Goal: Information Seeking & Learning: Learn about a topic

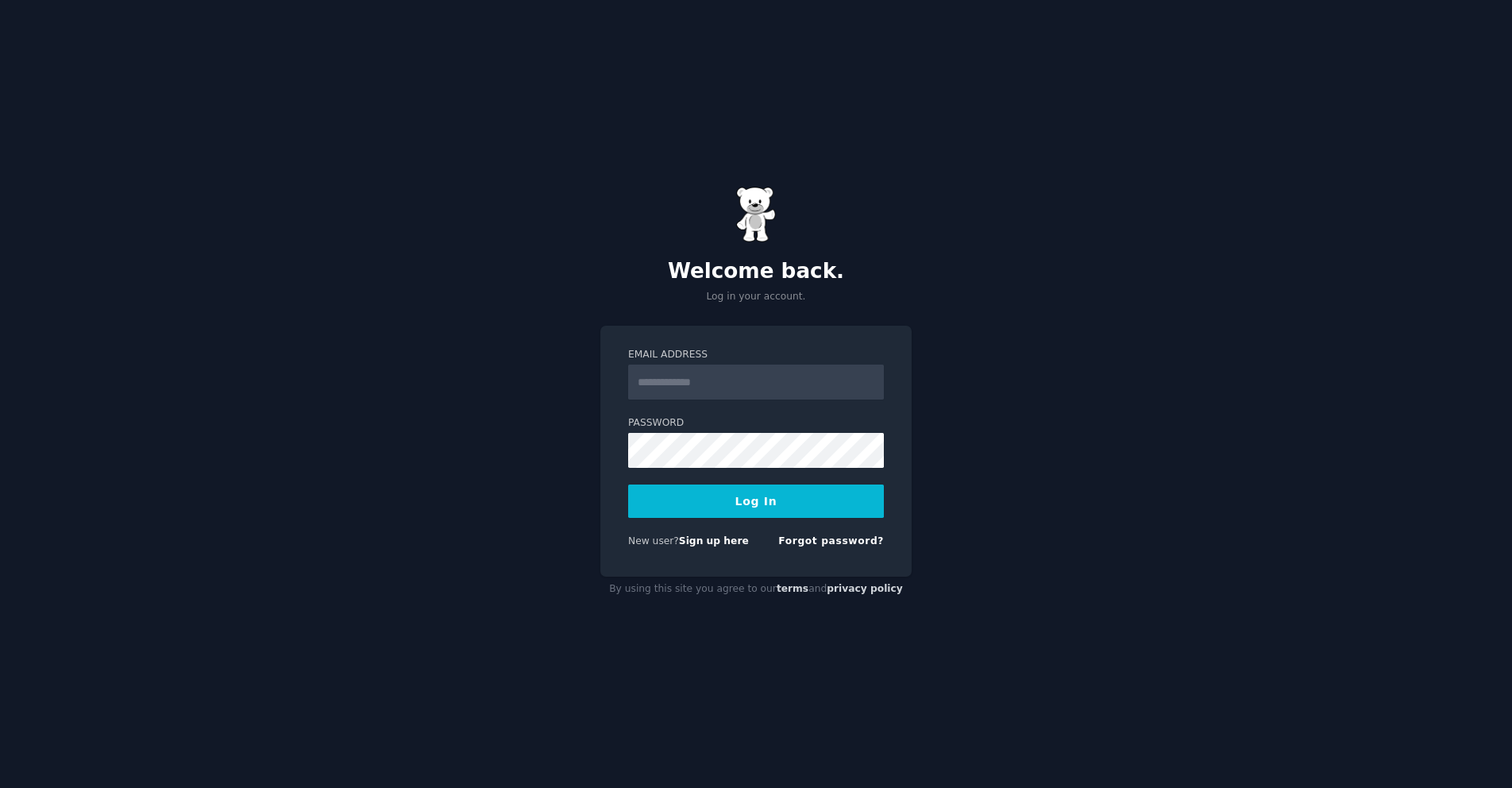
type input "**********"
click at [755, 510] on button "Log In" at bounding box center [756, 501] width 256 height 33
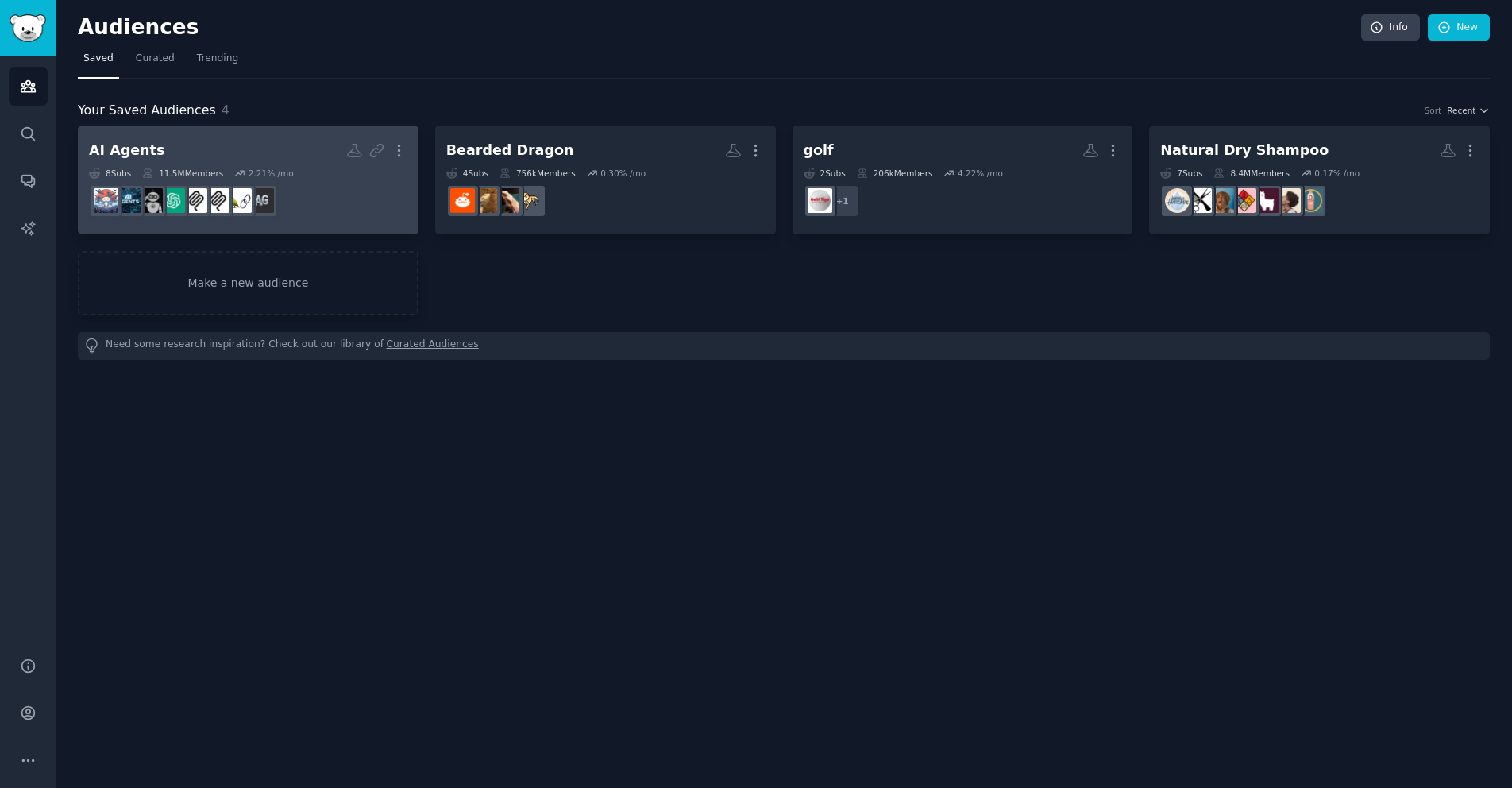
click at [250, 160] on h2 "AI Agents Shared Report Enabled More" at bounding box center [248, 150] width 318 height 27
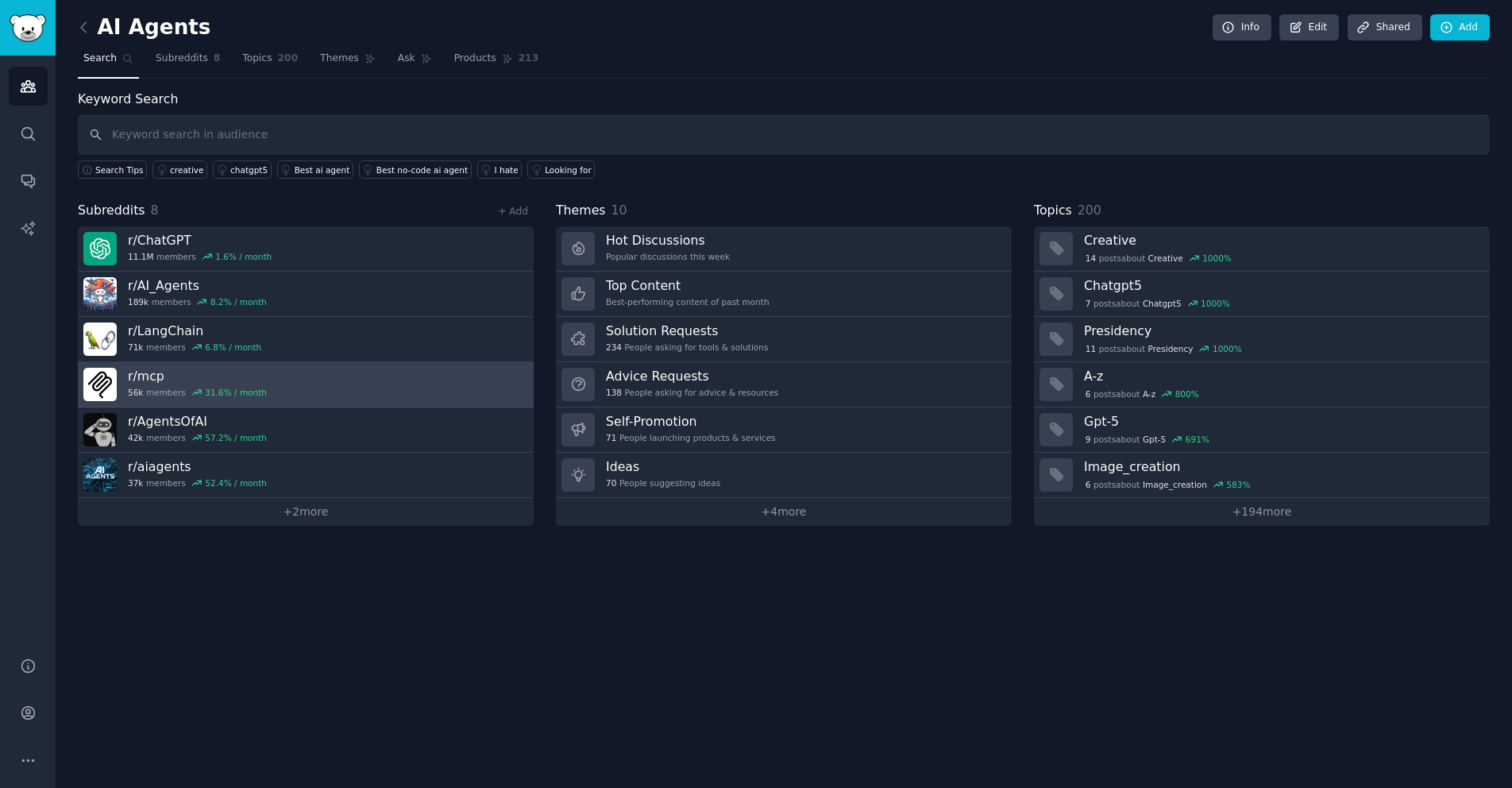
click at [350, 400] on link "r/ mcp 56k members 31.6 % / month" at bounding box center [305, 385] width 455 height 45
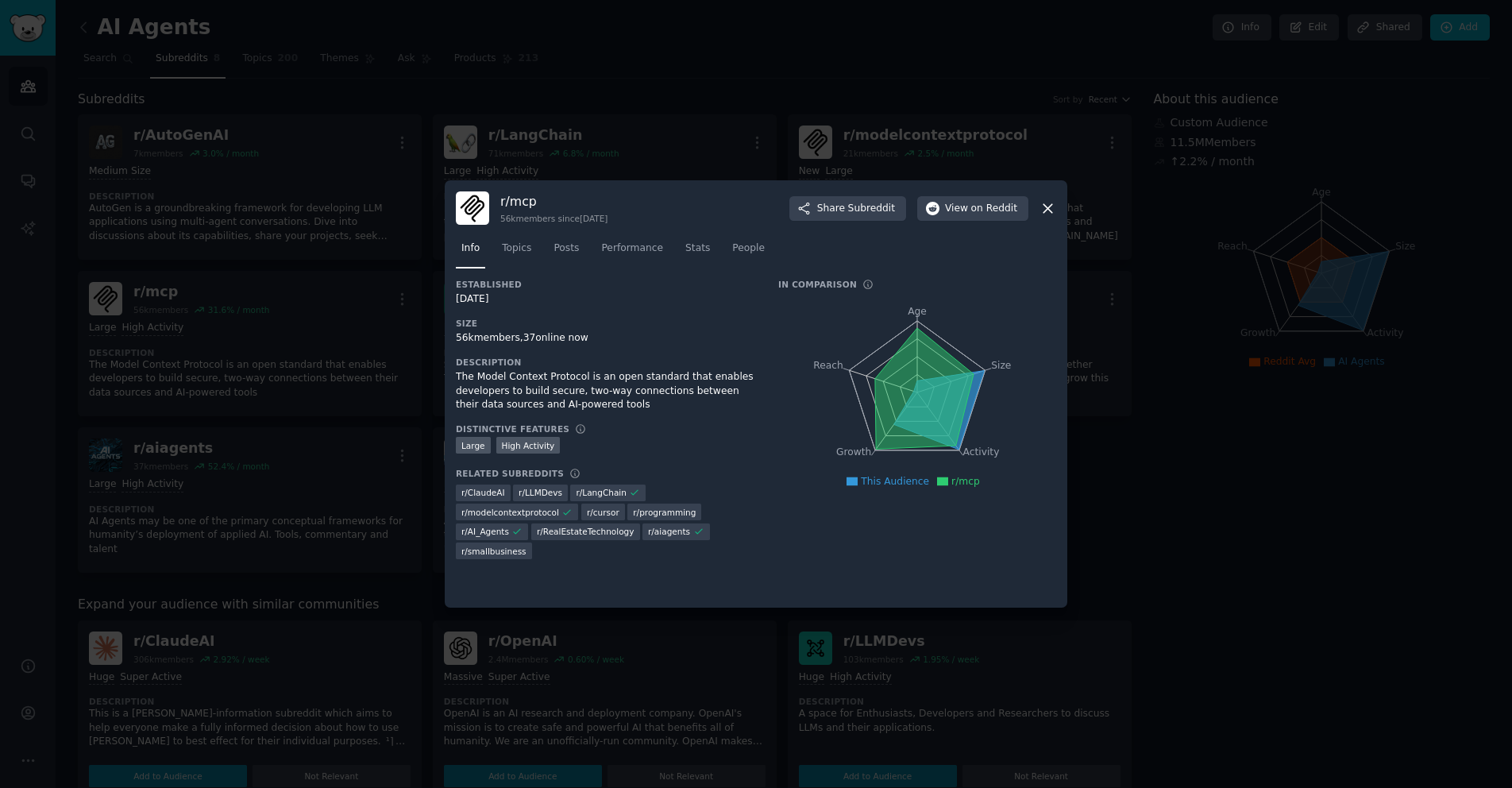
click at [1040, 208] on icon at bounding box center [1047, 208] width 17 height 17
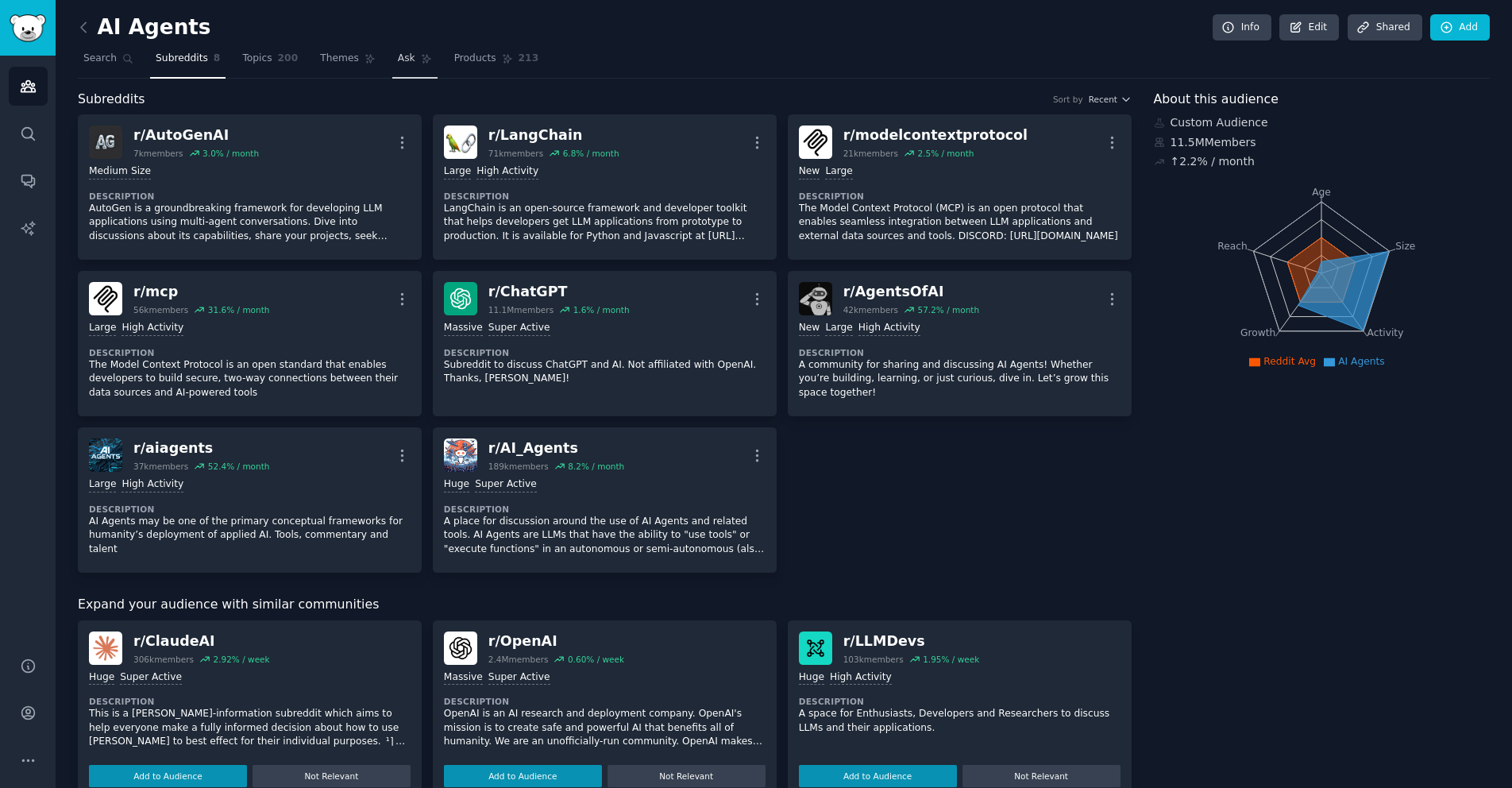
click at [422, 61] on icon at bounding box center [426, 59] width 9 height 9
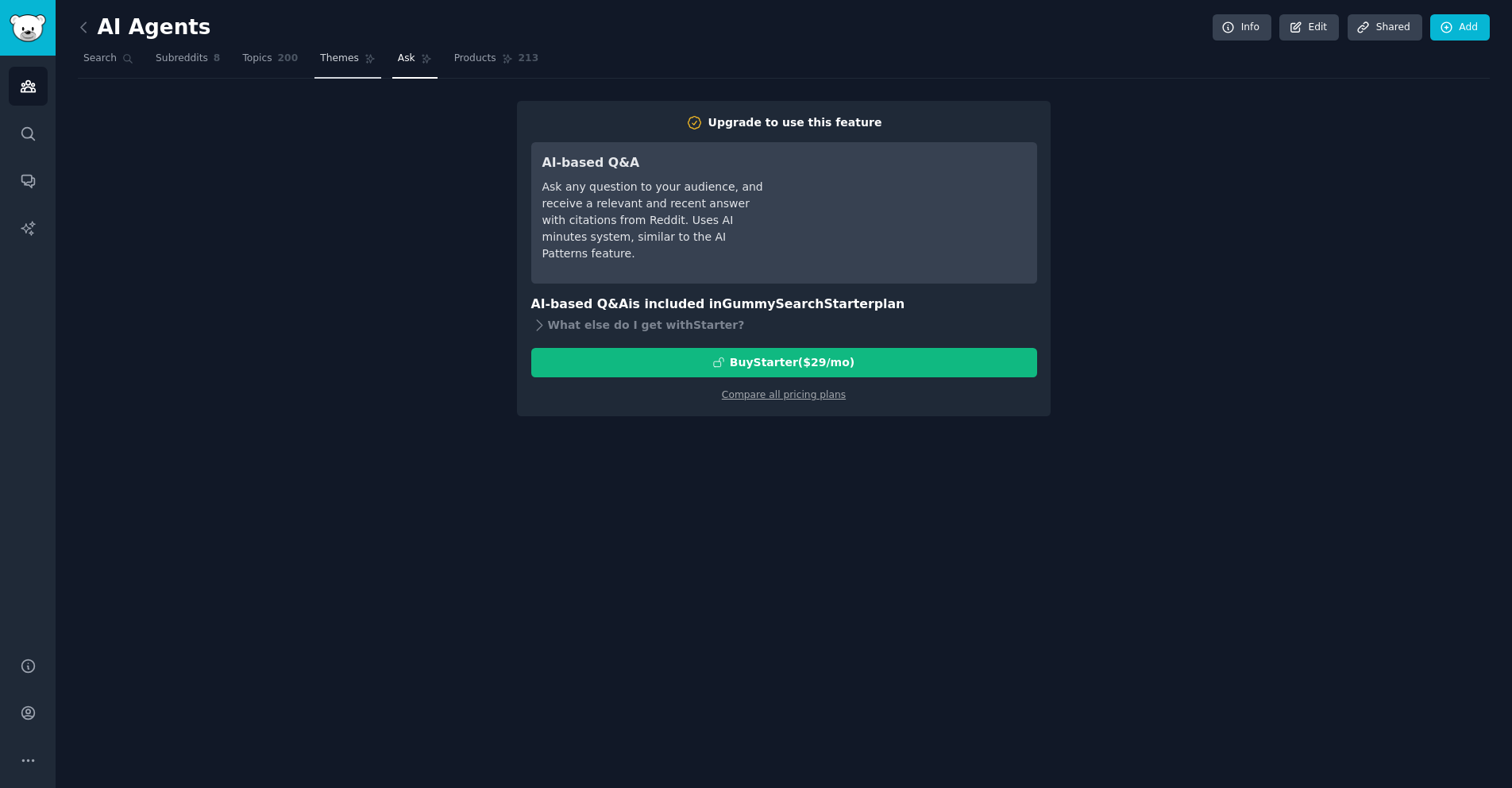
click at [333, 62] on span "Themes" at bounding box center [339, 59] width 39 height 15
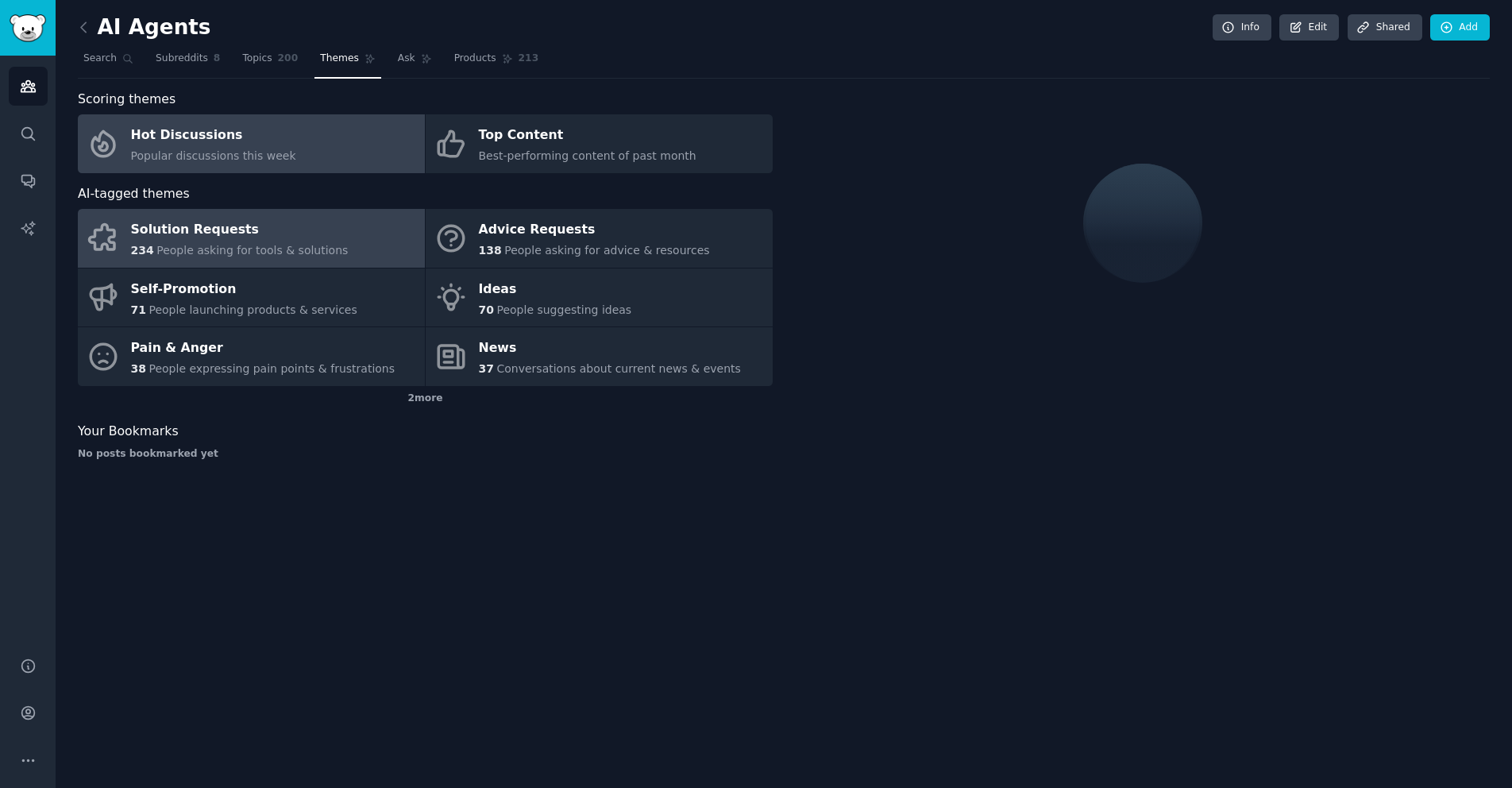
click at [169, 233] on div "Solution Requests" at bounding box center [239, 231] width 218 height 26
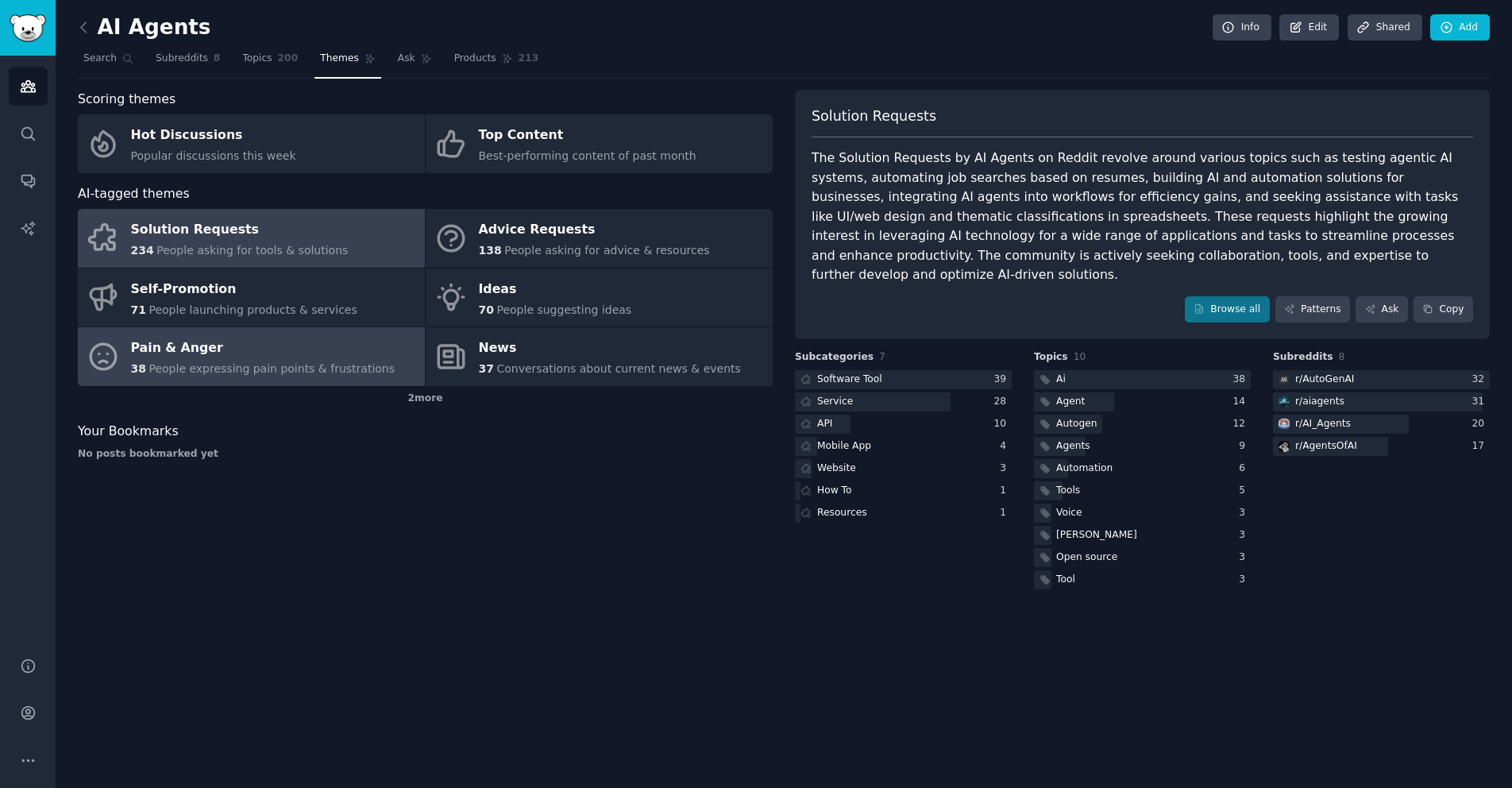
click at [229, 368] on span "People expressing pain points & frustrations" at bounding box center [271, 368] width 246 height 13
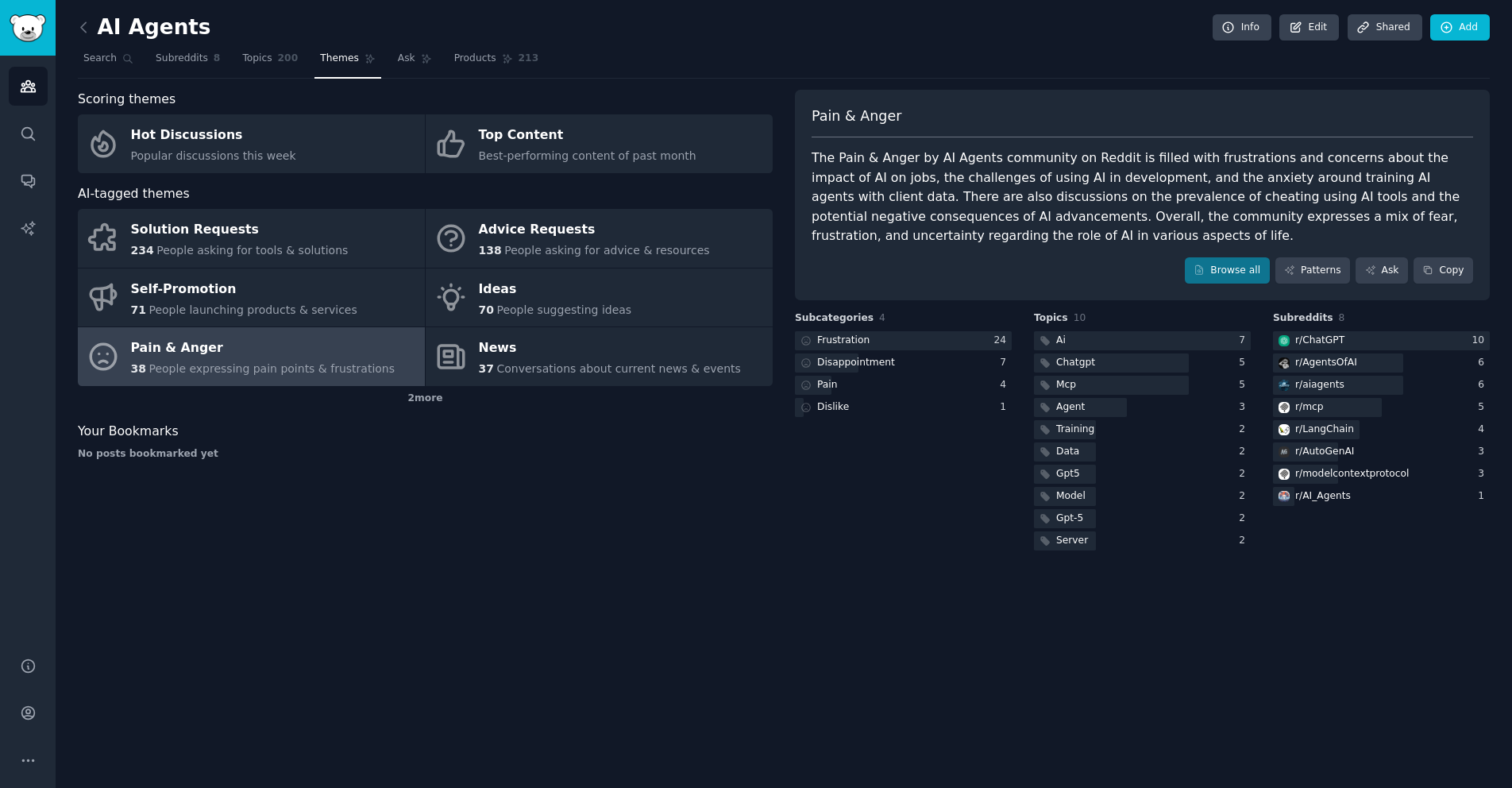
click at [278, 60] on span "200" at bounding box center [287, 59] width 21 height 15
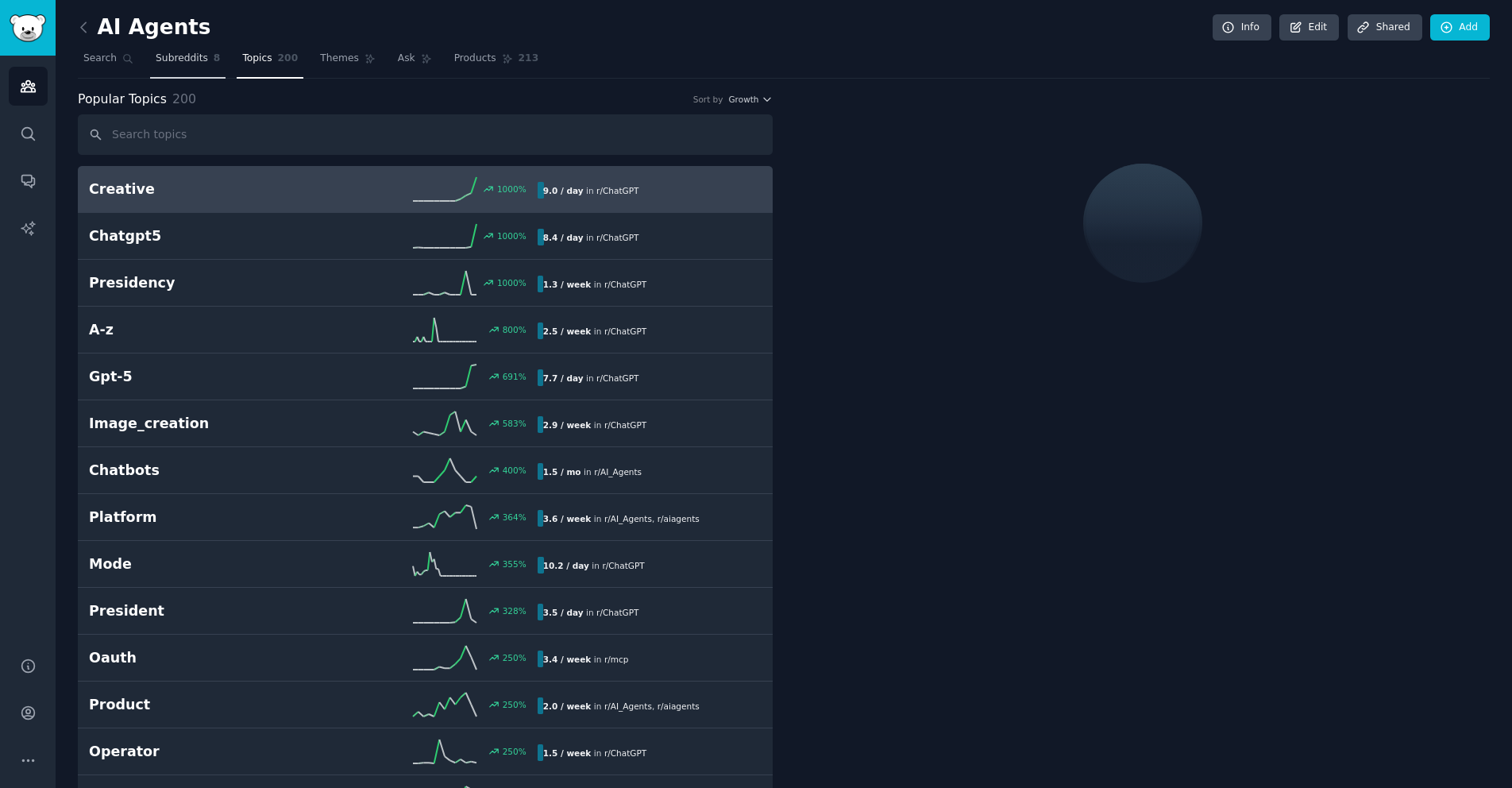
click at [196, 58] on span "Subreddits" at bounding box center [182, 59] width 52 height 15
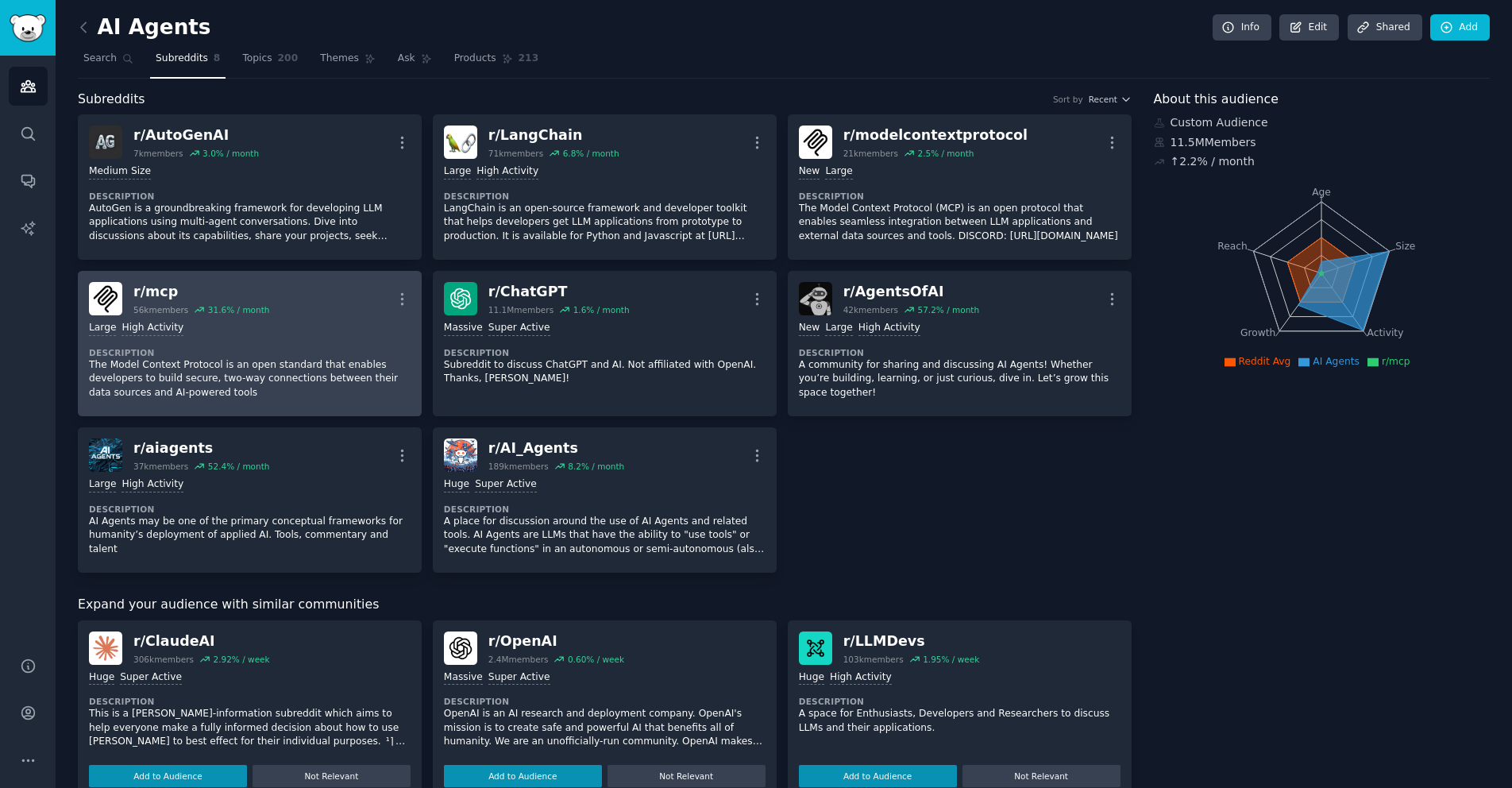
click at [295, 339] on div "Large High Activity Description The Model Context Protocol is an open standard …" at bounding box center [250, 359] width 322 height 89
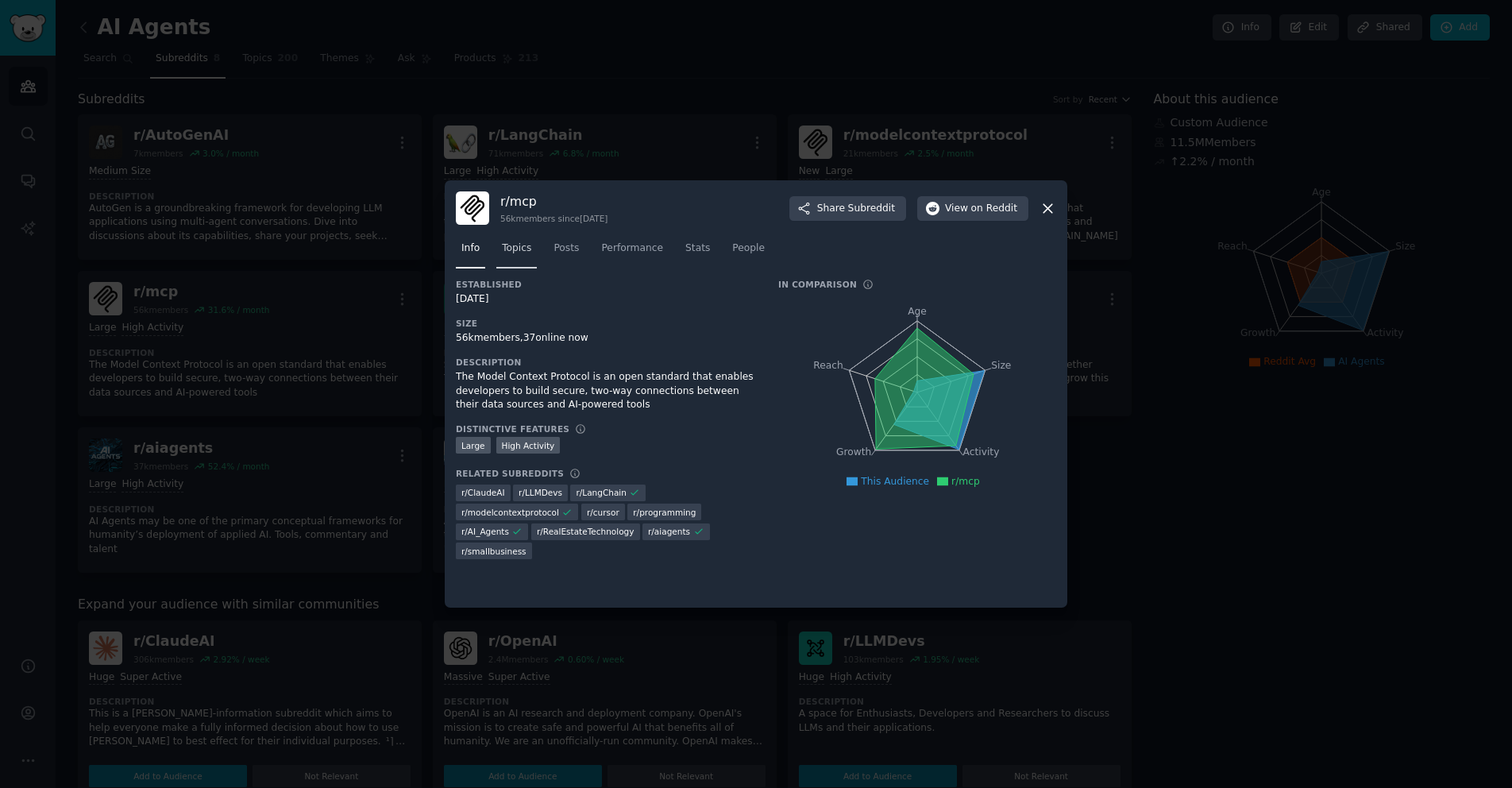
click at [528, 251] on span "Topics" at bounding box center [516, 248] width 29 height 15
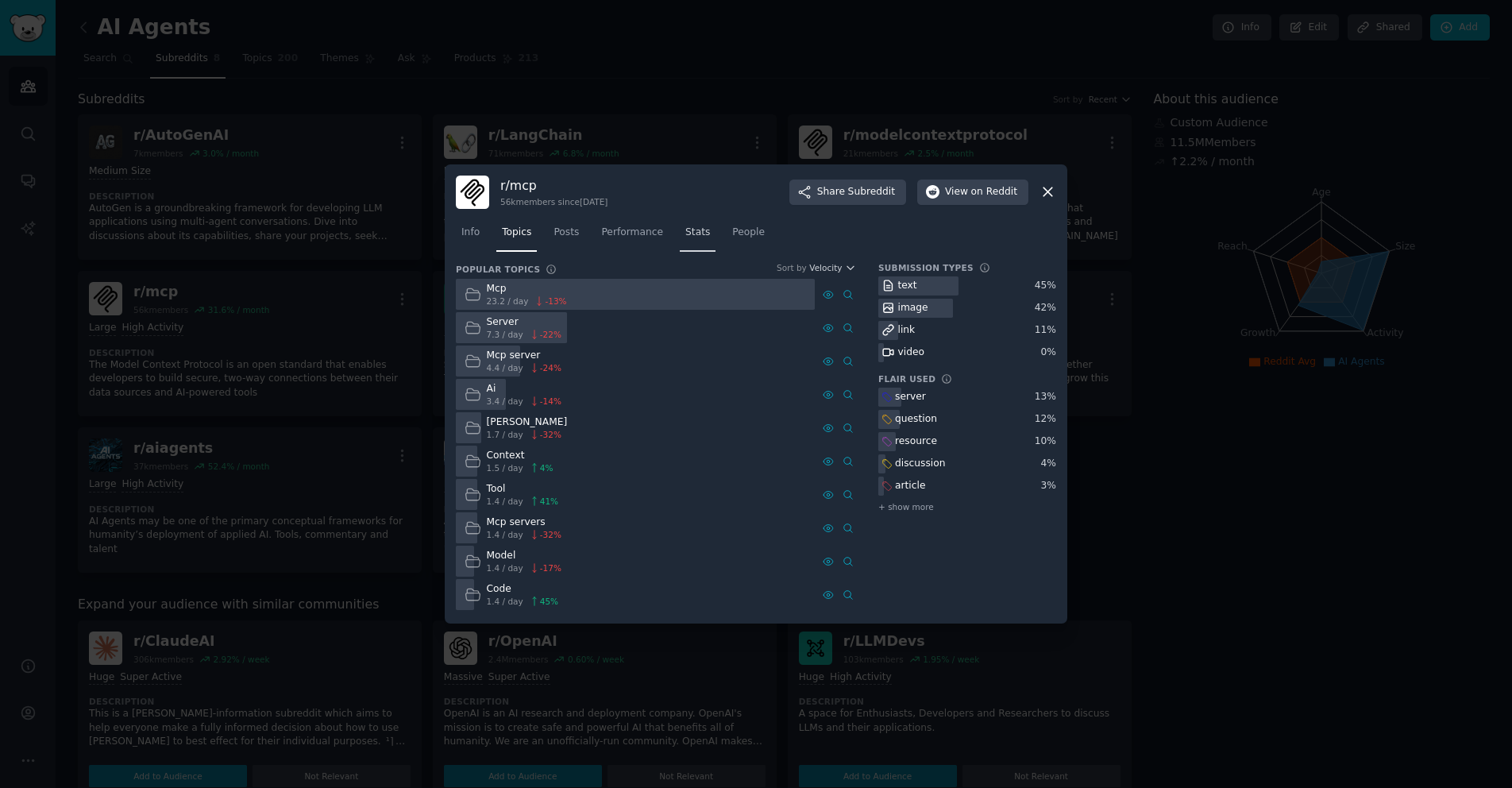
click at [697, 230] on span "Stats" at bounding box center [697, 233] width 25 height 15
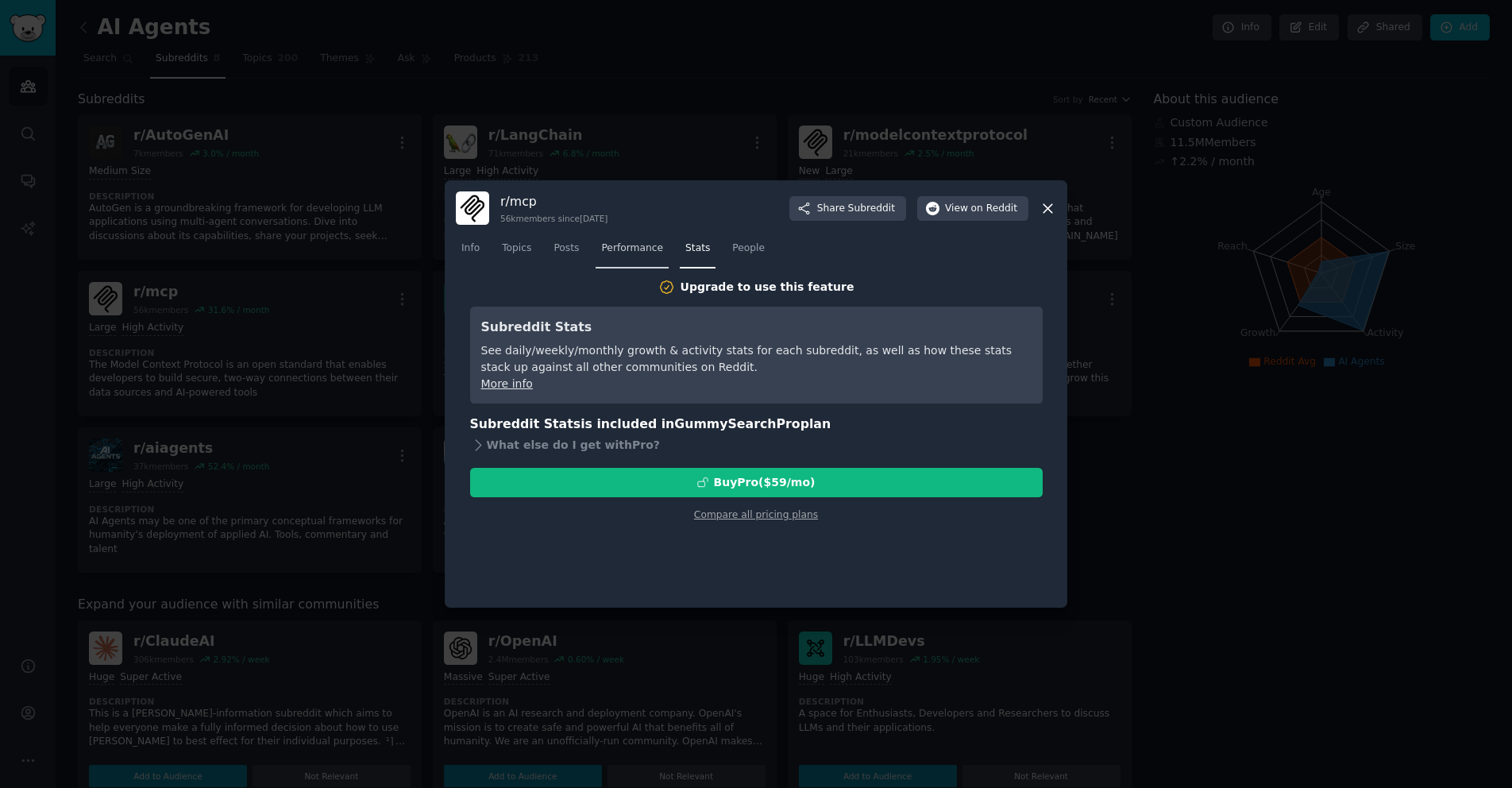
click at [647, 251] on span "Performance" at bounding box center [631, 248] width 62 height 15
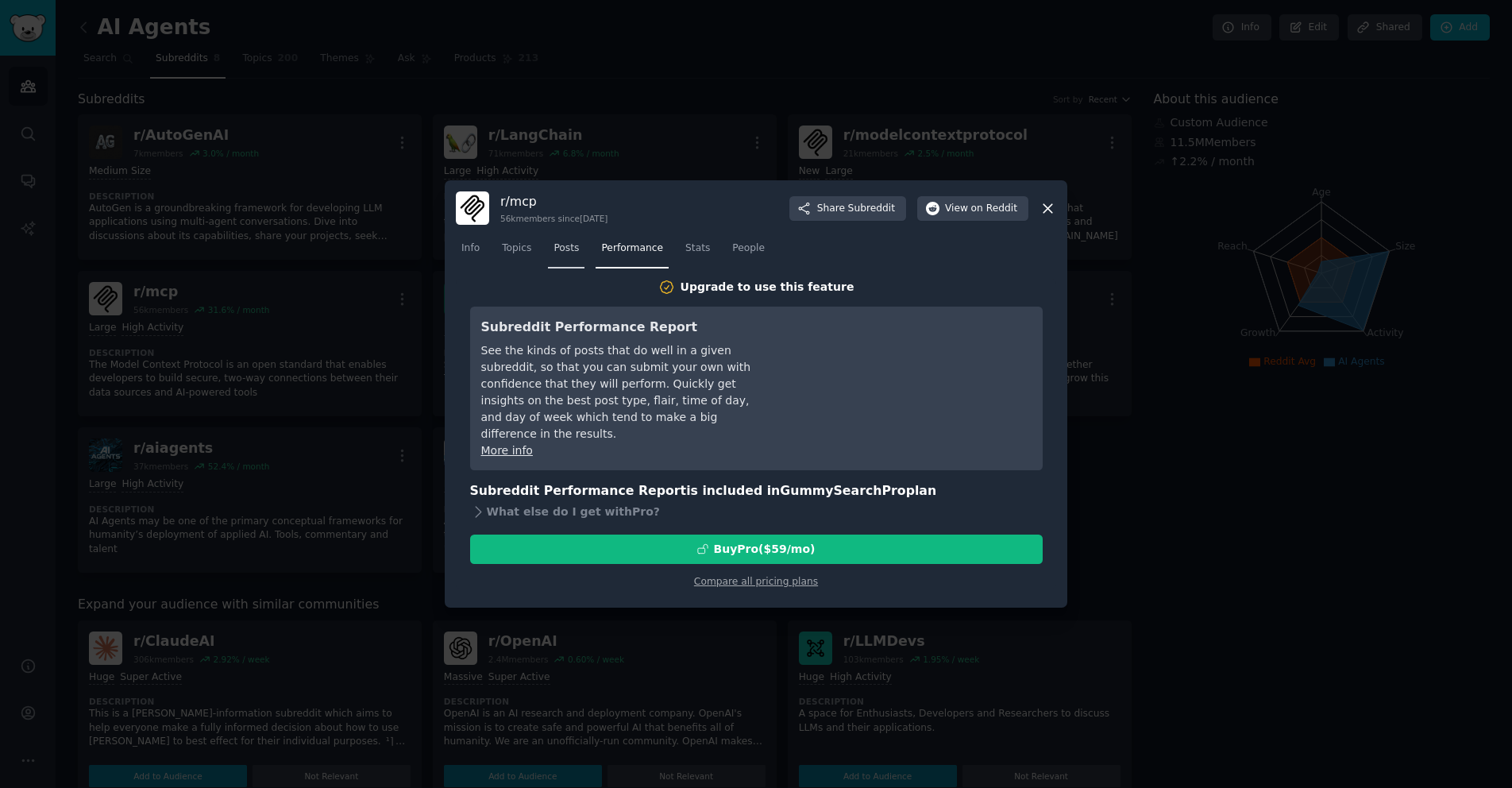
click at [572, 251] on span "Posts" at bounding box center [566, 248] width 26 height 15
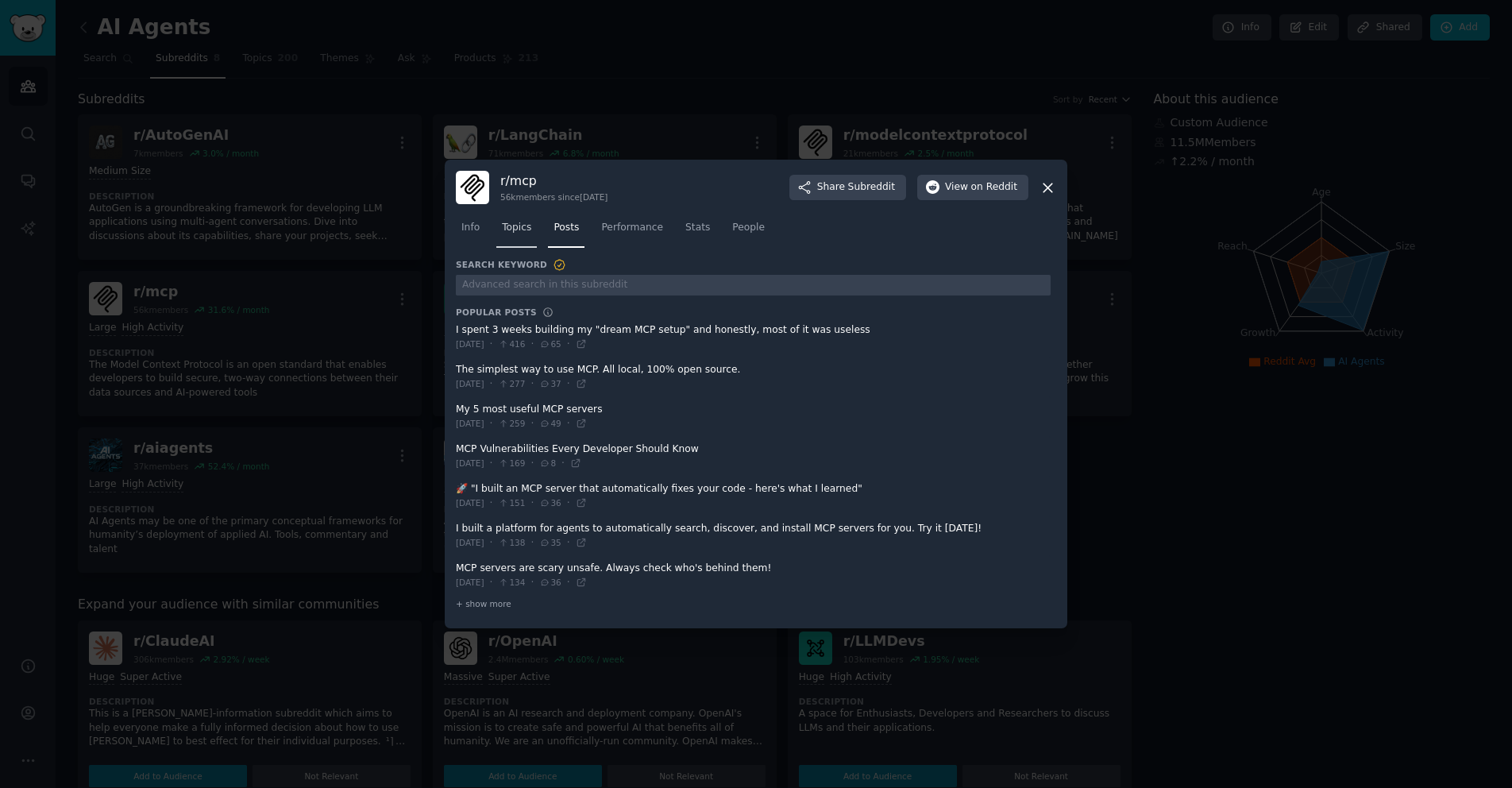
click at [522, 237] on link "Topics" at bounding box center [516, 231] width 40 height 32
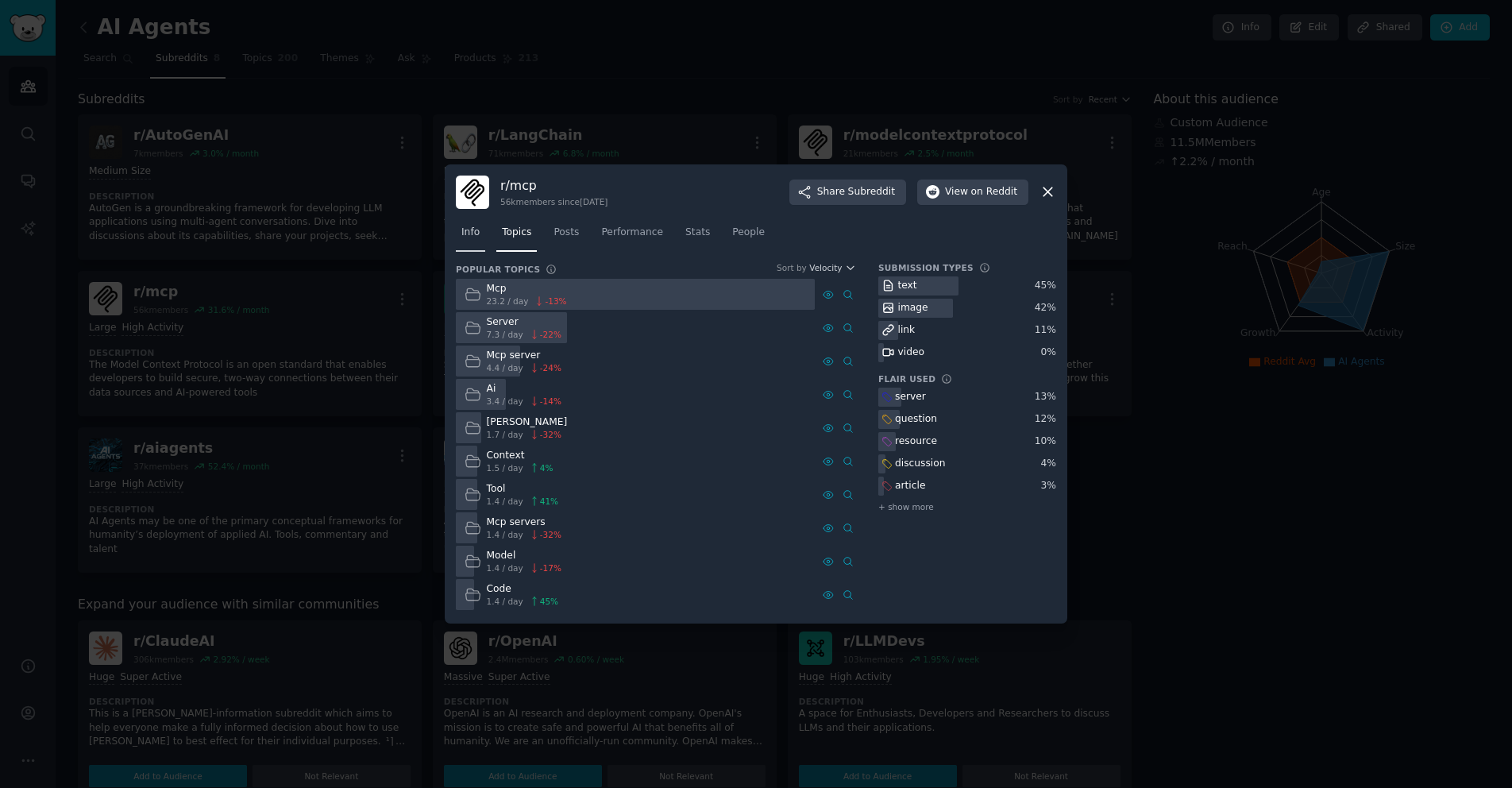
click at [470, 242] on link "Info" at bounding box center [470, 236] width 29 height 32
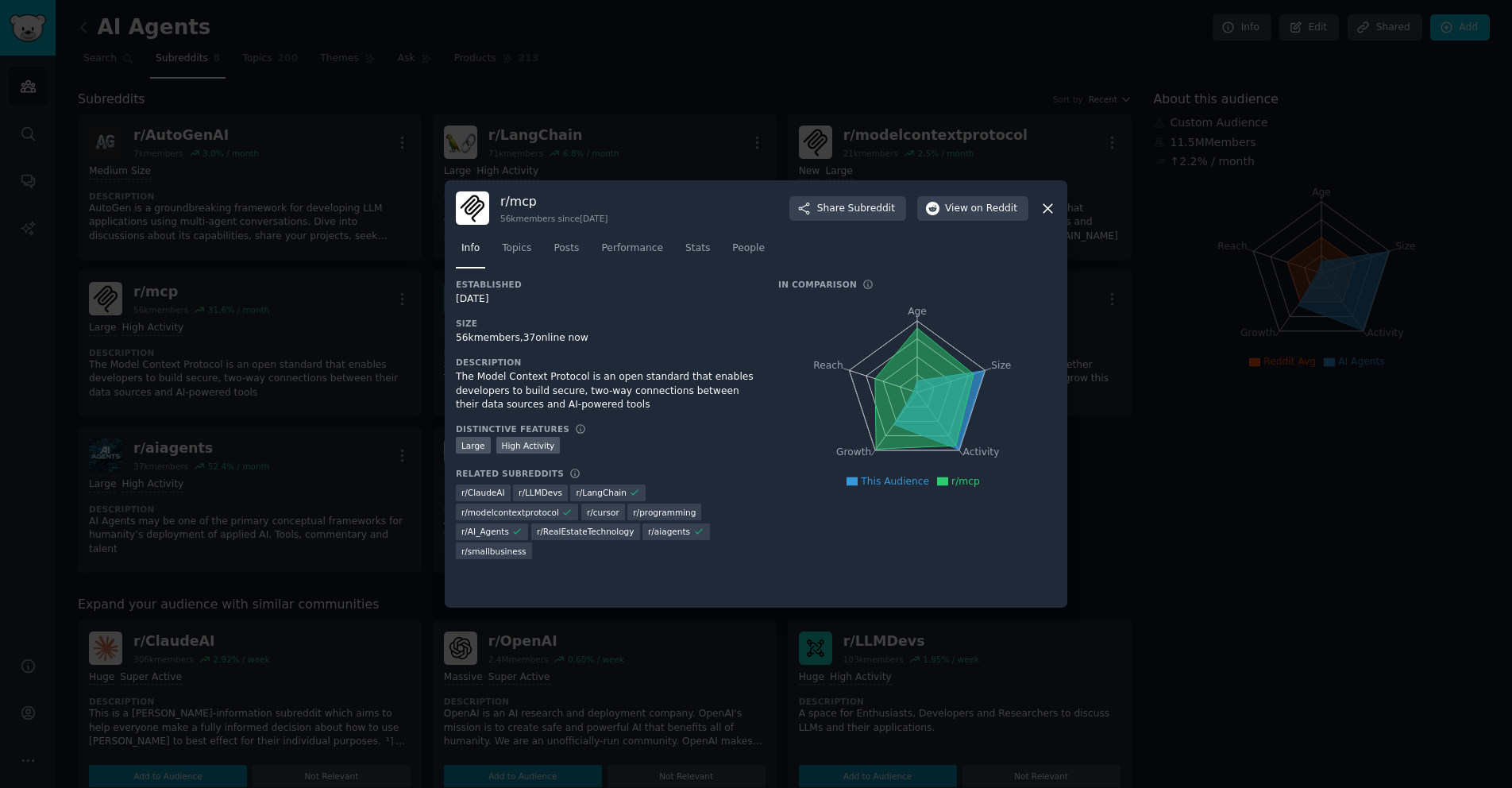
click at [1056, 213] on div "r/ mcp 56k members since 10/16/2010 Share Subreddit View on Reddit Info Topics …" at bounding box center [756, 394] width 622 height 427
click at [1054, 210] on icon at bounding box center [1047, 208] width 17 height 17
